Goal: Information Seeking & Learning: Learn about a topic

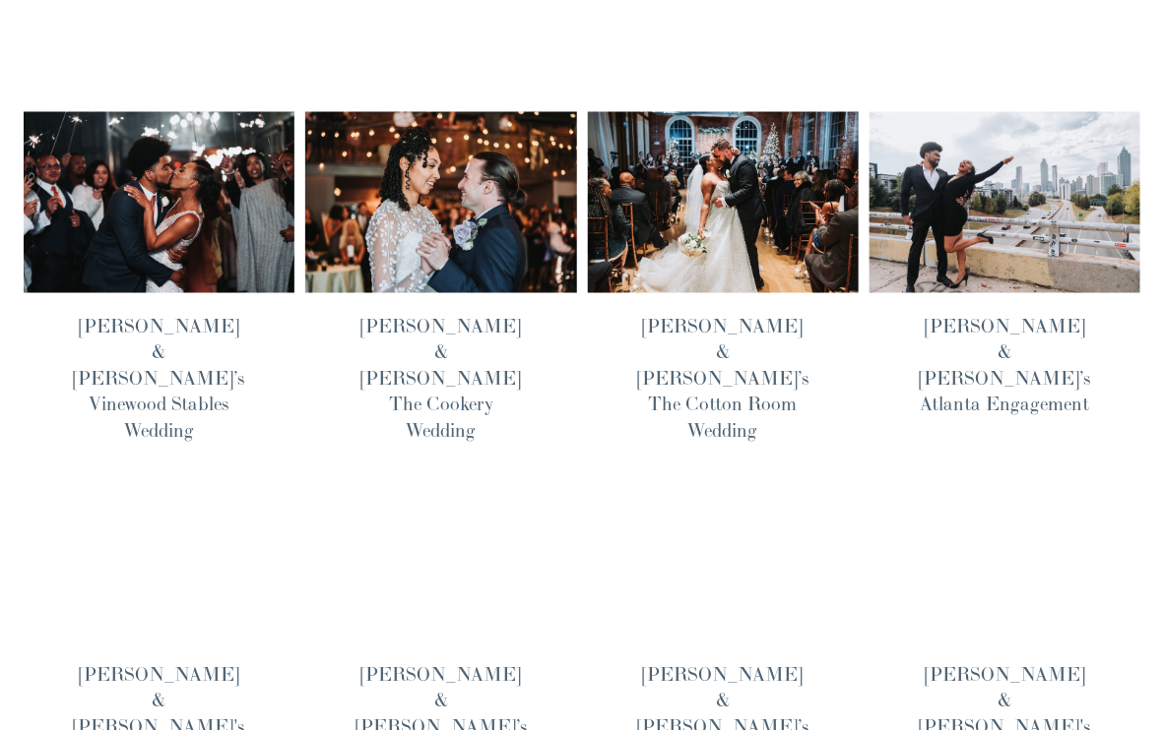
scroll to position [861, 0]
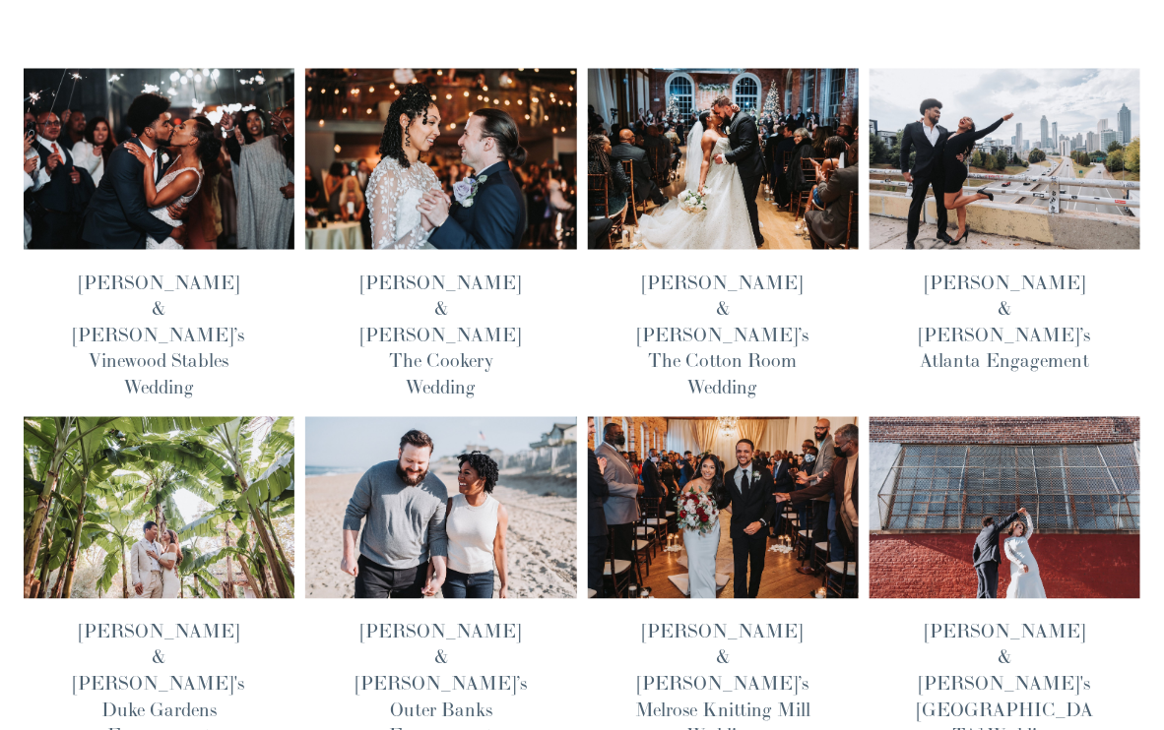
click at [940, 620] on link "[PERSON_NAME] & [PERSON_NAME]'s [GEOGRAPHIC_DATA] Wedding" at bounding box center [1004, 684] width 176 height 129
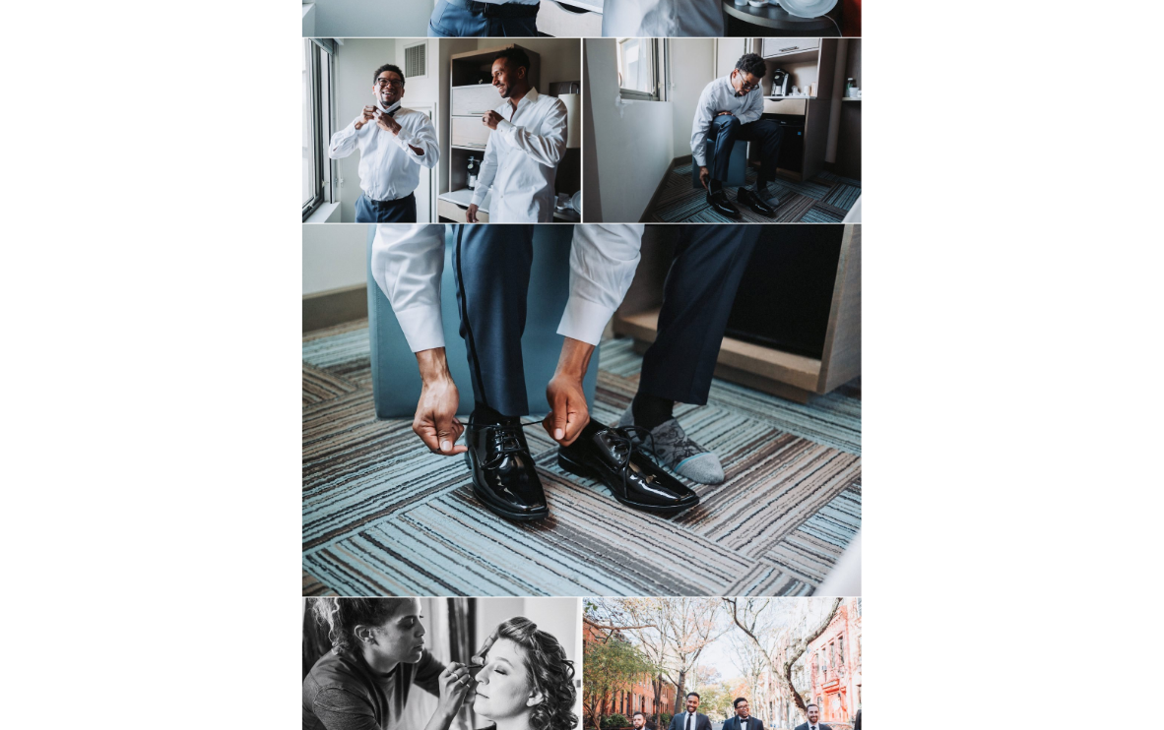
scroll to position [615, 0]
